Goal: Task Accomplishment & Management: Manage account settings

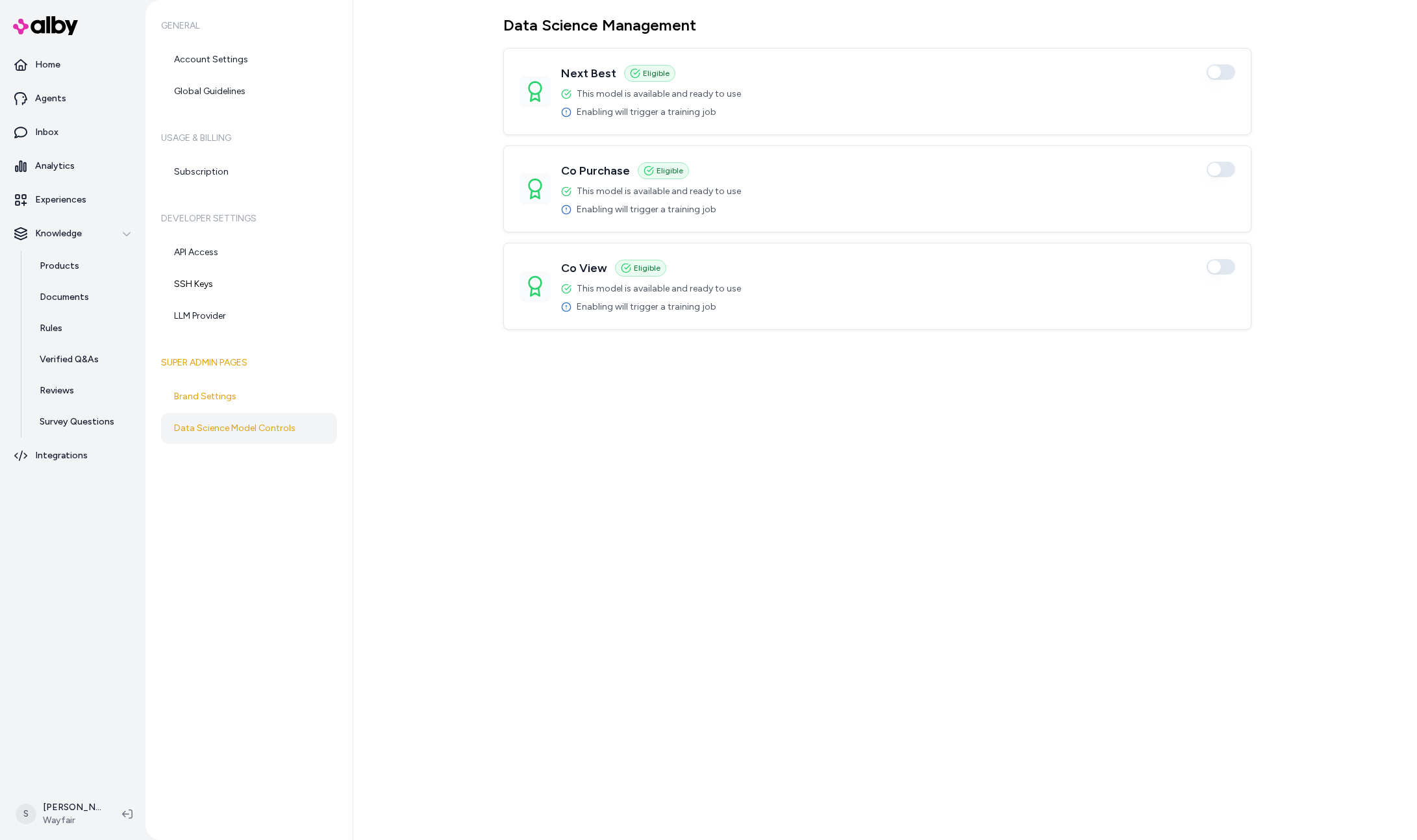
click at [178, 517] on div "General Account Settings Global Guidelines Usage & Billing Subscription Develop…" at bounding box center [250, 420] width 208 height 840
click at [169, 13] on h6 "General" at bounding box center [249, 25] width 176 height 36
click at [120, 45] on div at bounding box center [83, 26] width 156 height 47
click at [1218, 268] on button "button" at bounding box center [1221, 266] width 28 height 16
click at [469, 158] on div "Data Science Management Next Best Eligible Enabled This model is available and …" at bounding box center [886, 420] width 1064 height 840
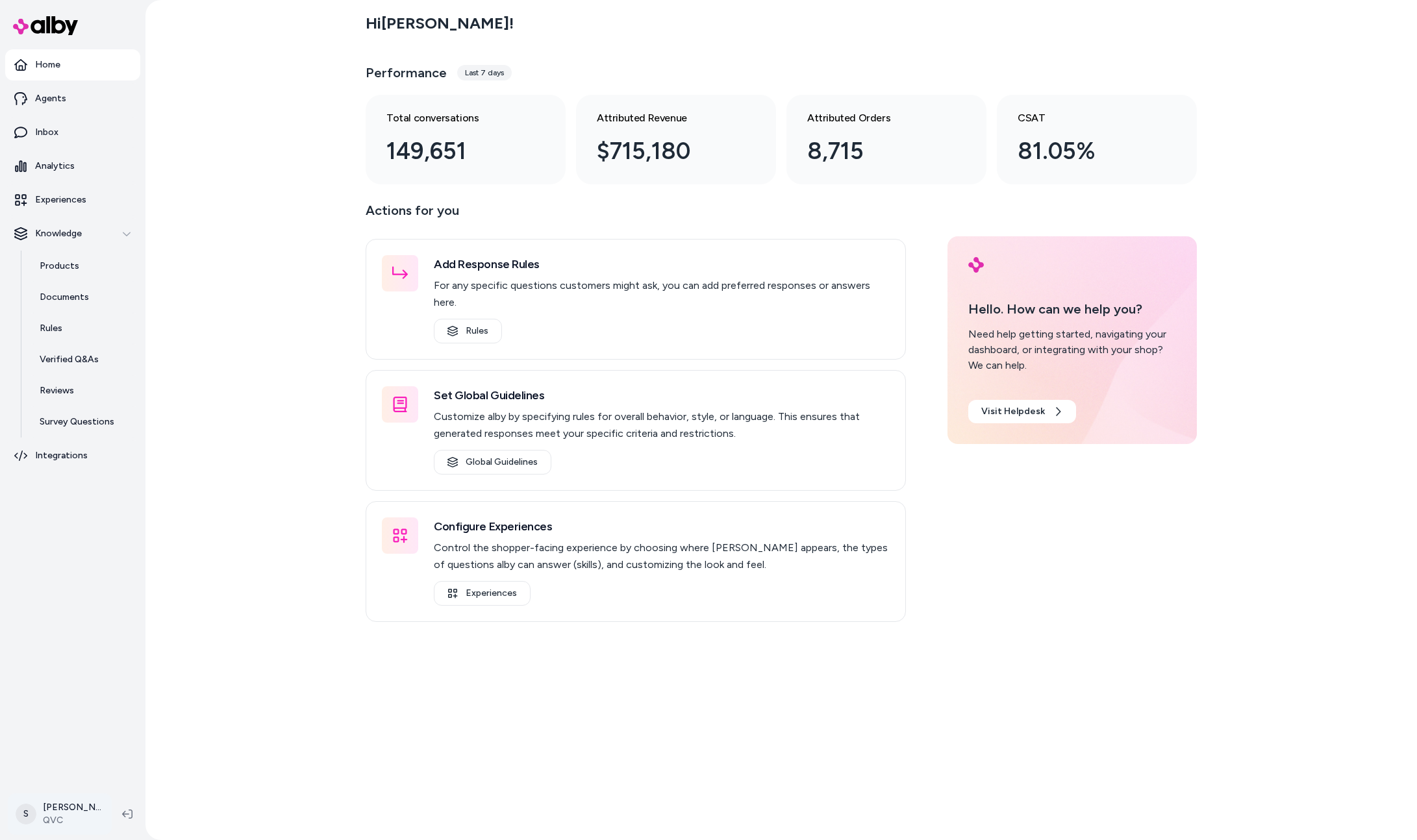
click at [85, 819] on html "Home Agents Inbox Analytics Experiences Knowledge Products Documents Rules Veri…" at bounding box center [708, 420] width 1417 height 840
click at [68, 663] on link "Settings" at bounding box center [89, 667] width 152 height 31
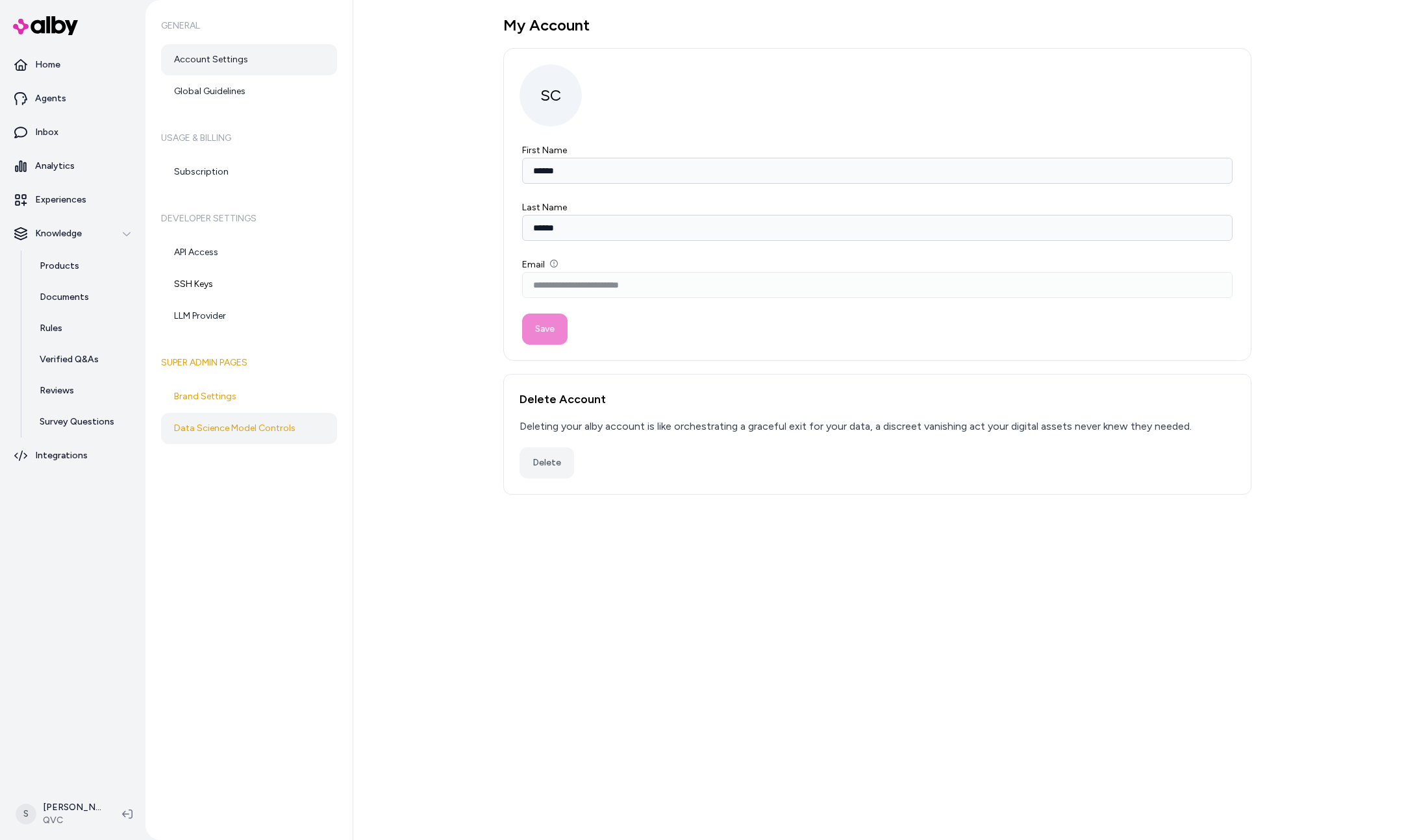
click at [254, 423] on link "Data Science Model Controls" at bounding box center [249, 428] width 176 height 31
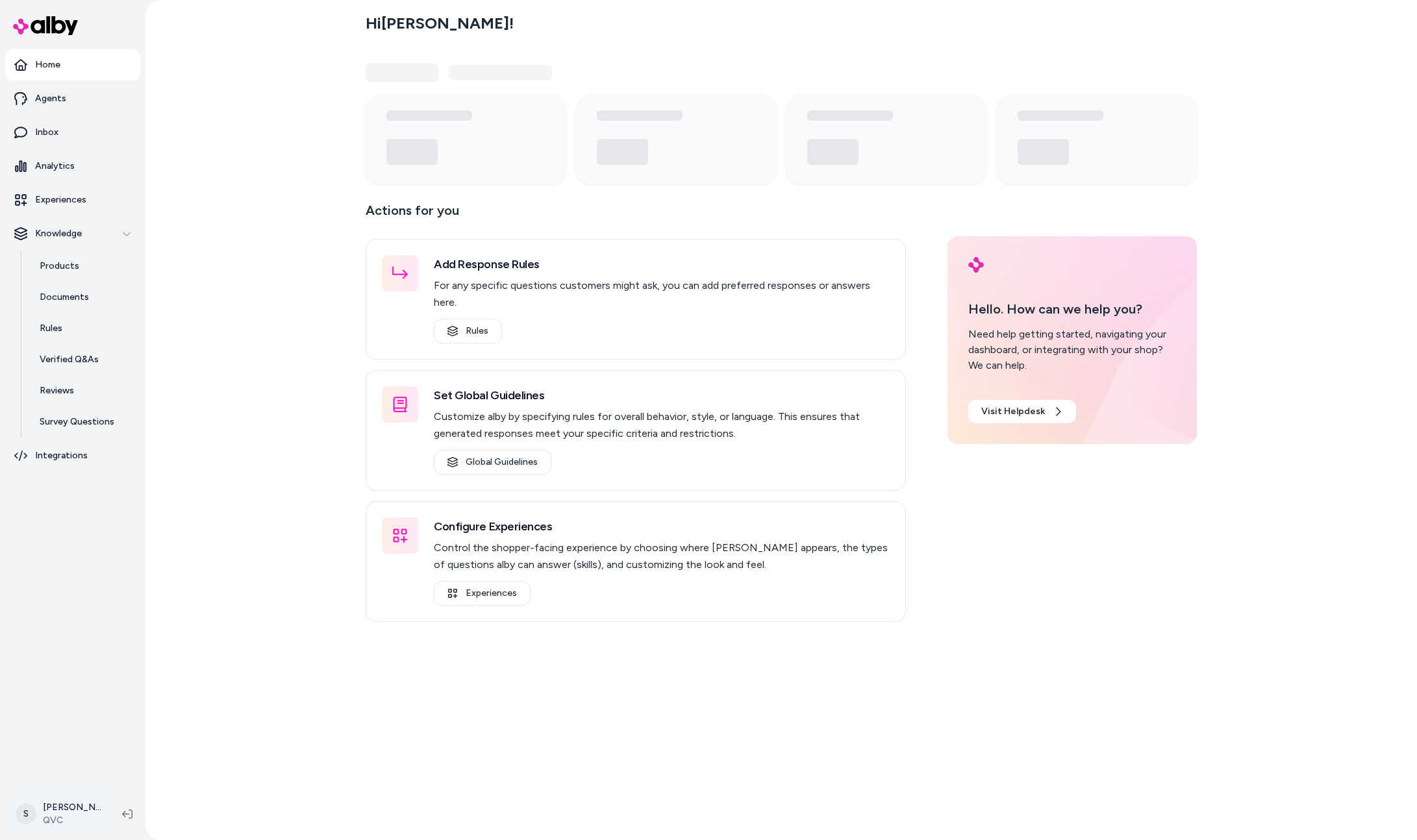
click at [57, 804] on html "Home Agents Inbox Analytics Experiences Knowledge Products Documents Rules Veri…" at bounding box center [708, 420] width 1417 height 840
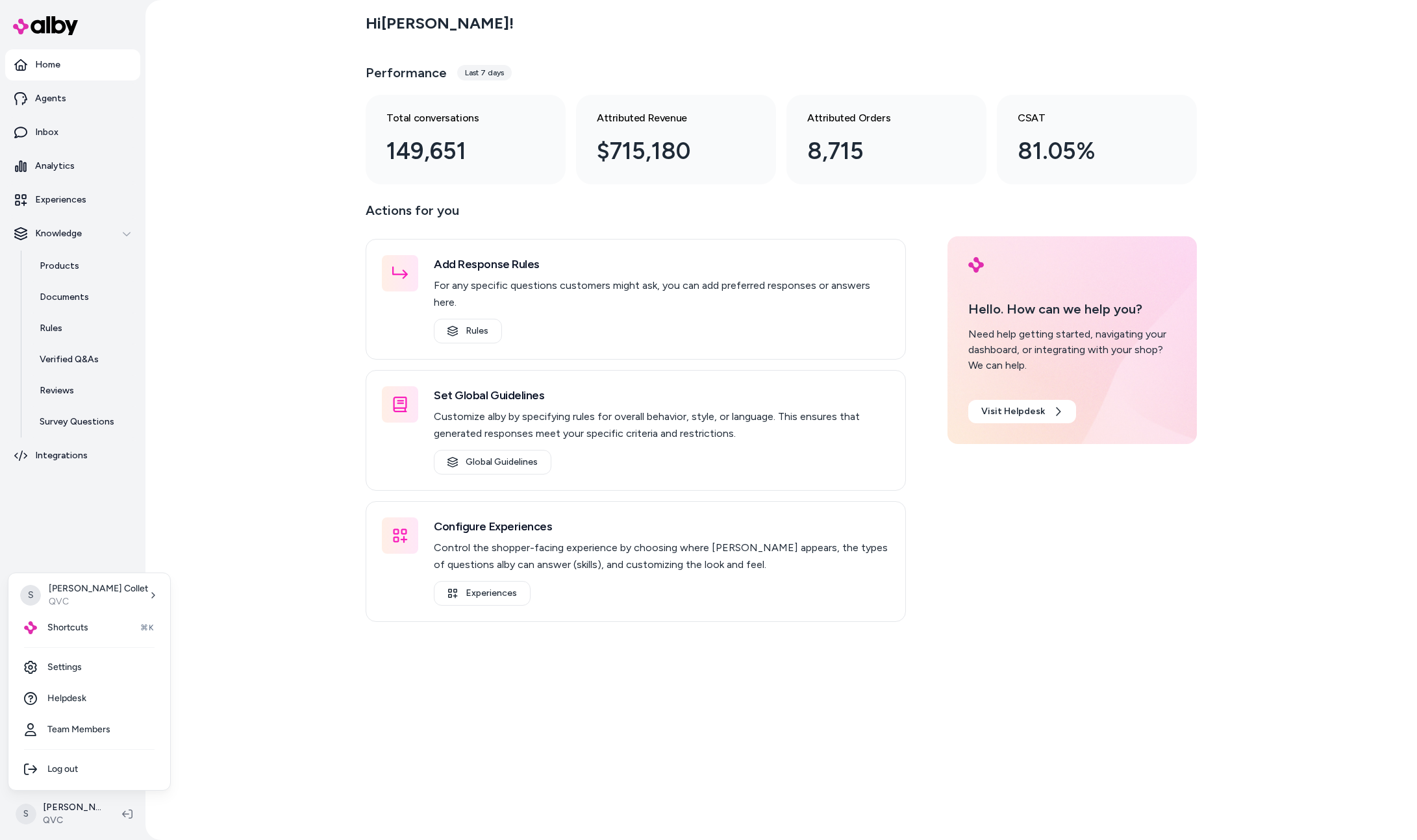
click at [395, 781] on html "Home Agents Inbox Analytics Experiences Knowledge Products Documents Rules Veri…" at bounding box center [708, 420] width 1417 height 840
